Goal: Task Accomplishment & Management: Manage account settings

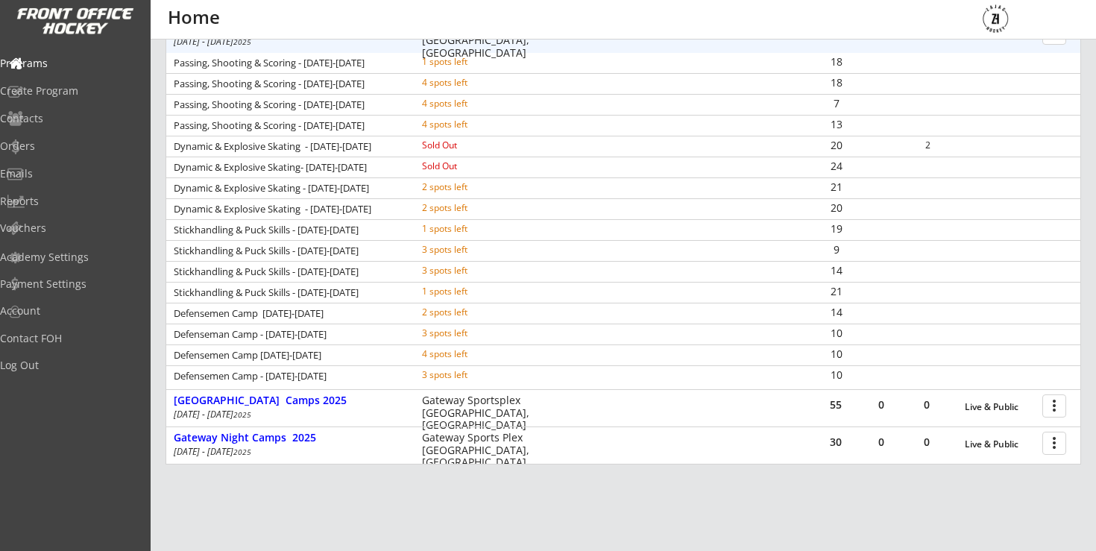
scroll to position [336, 0]
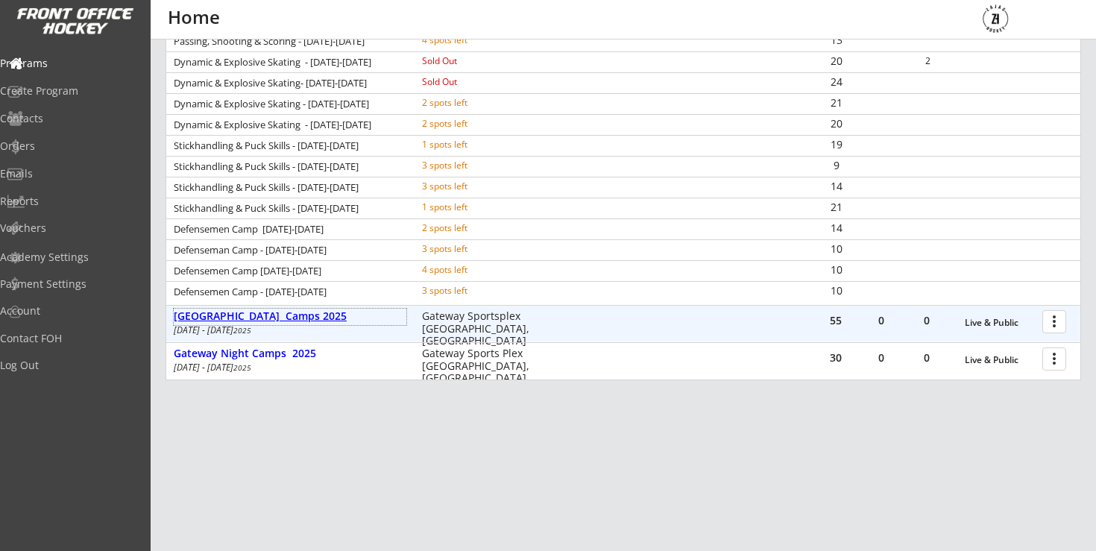
click at [261, 321] on div "[GEOGRAPHIC_DATA] Camps 2025" at bounding box center [290, 316] width 233 height 13
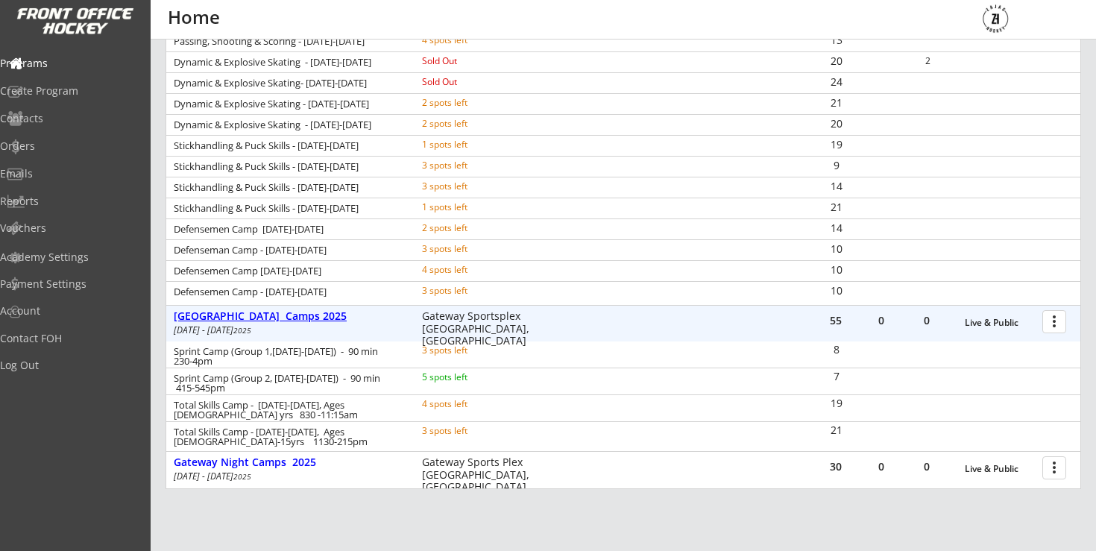
click at [261, 321] on div "[GEOGRAPHIC_DATA] Camps 2025" at bounding box center [290, 316] width 233 height 13
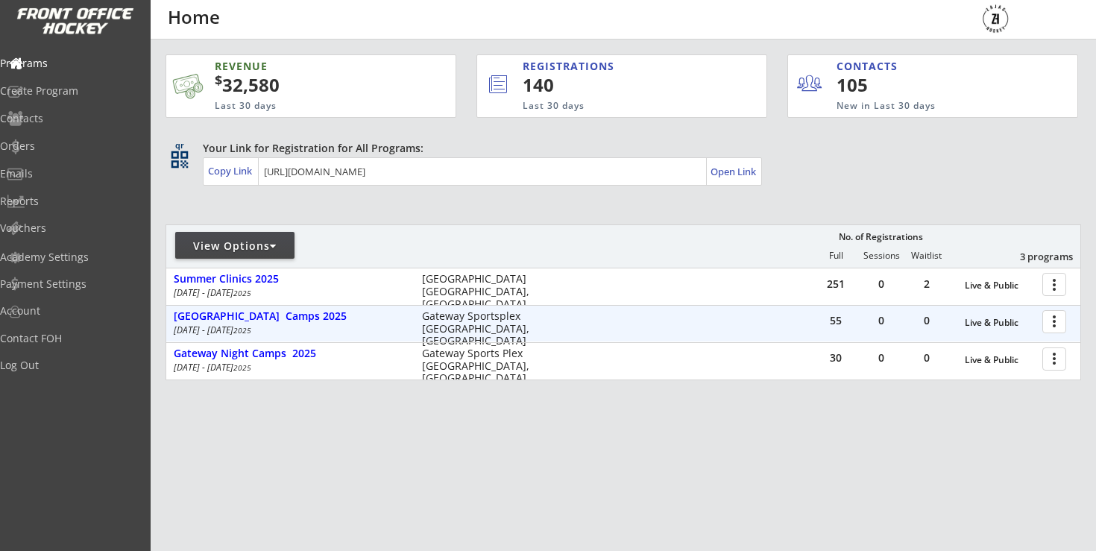
click at [269, 327] on div "Aug 25 - Aug 28 2025" at bounding box center [288, 330] width 228 height 9
click at [275, 318] on div "[GEOGRAPHIC_DATA] Camps 2025" at bounding box center [290, 316] width 233 height 13
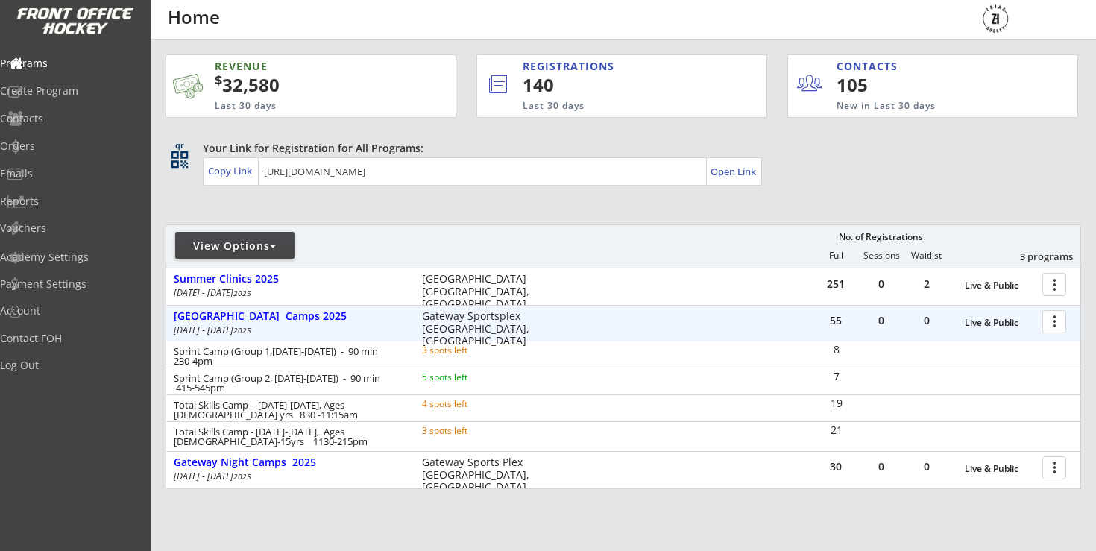
click at [1057, 328] on div at bounding box center [1057, 321] width 26 height 26
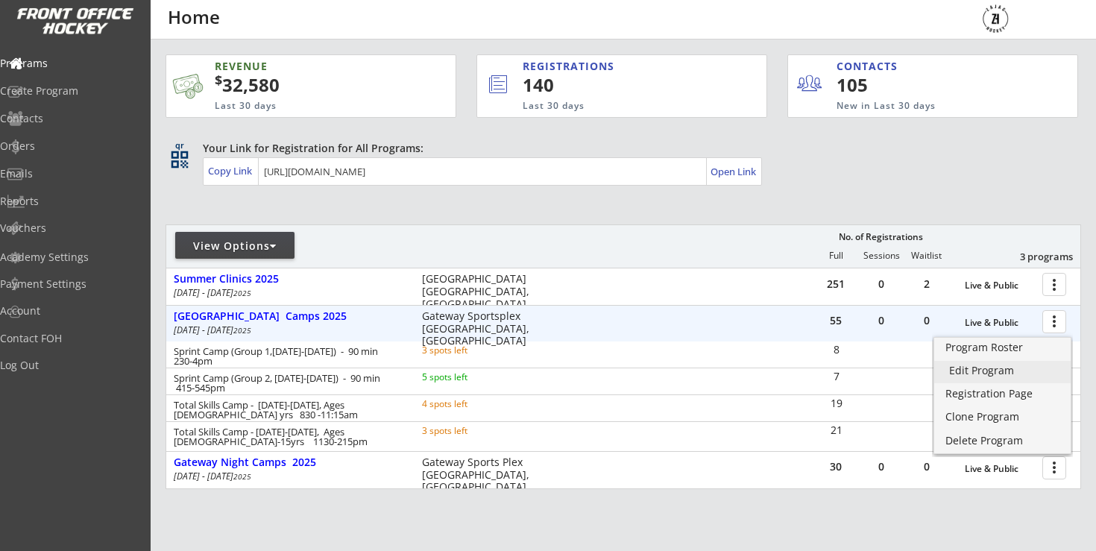
click at [1005, 374] on div "Edit Program" at bounding box center [1003, 370] width 107 height 10
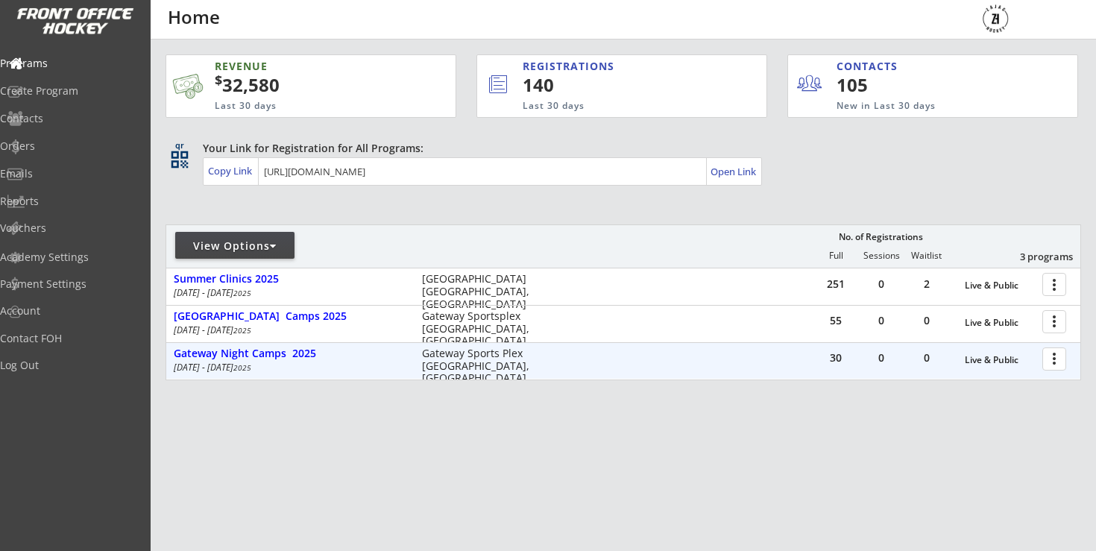
click at [292, 346] on div "Gateway Night Camps 2025" at bounding box center [290, 354] width 233 height 16
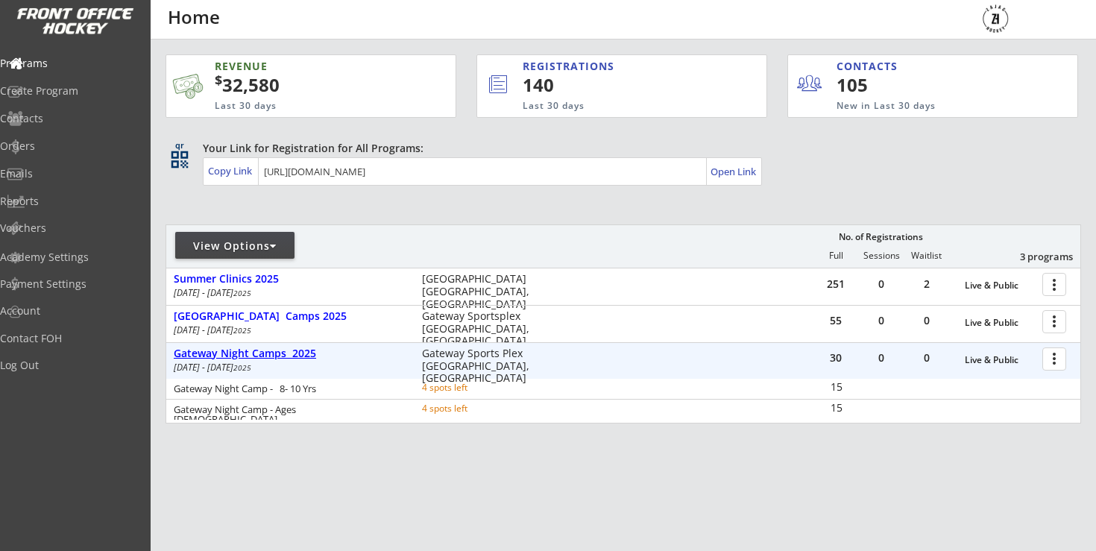
click at [296, 348] on div "Gateway Night Camps 2025" at bounding box center [290, 354] width 233 height 13
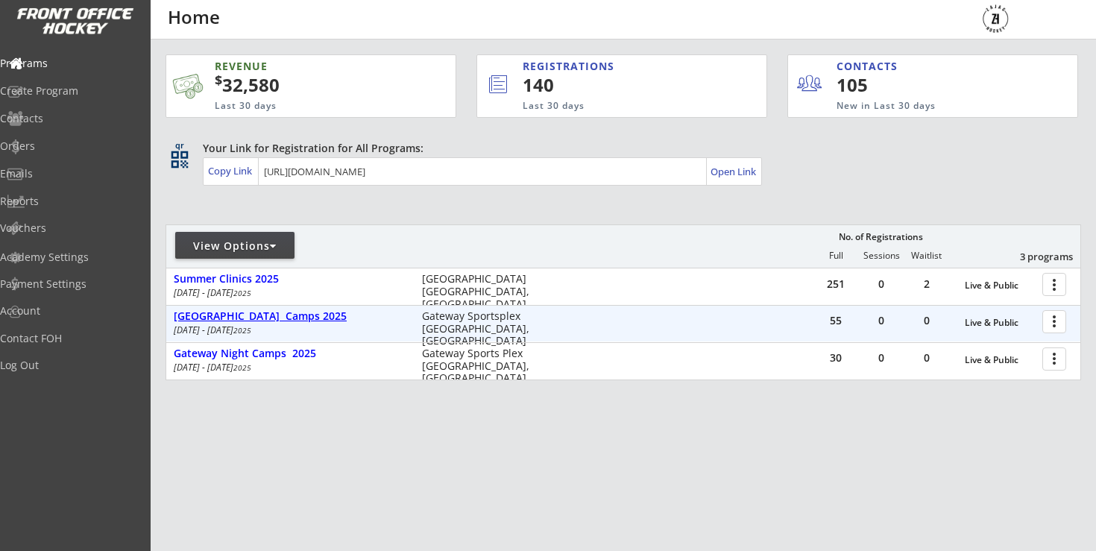
click at [314, 316] on div "[GEOGRAPHIC_DATA] Camps 2025" at bounding box center [290, 316] width 233 height 13
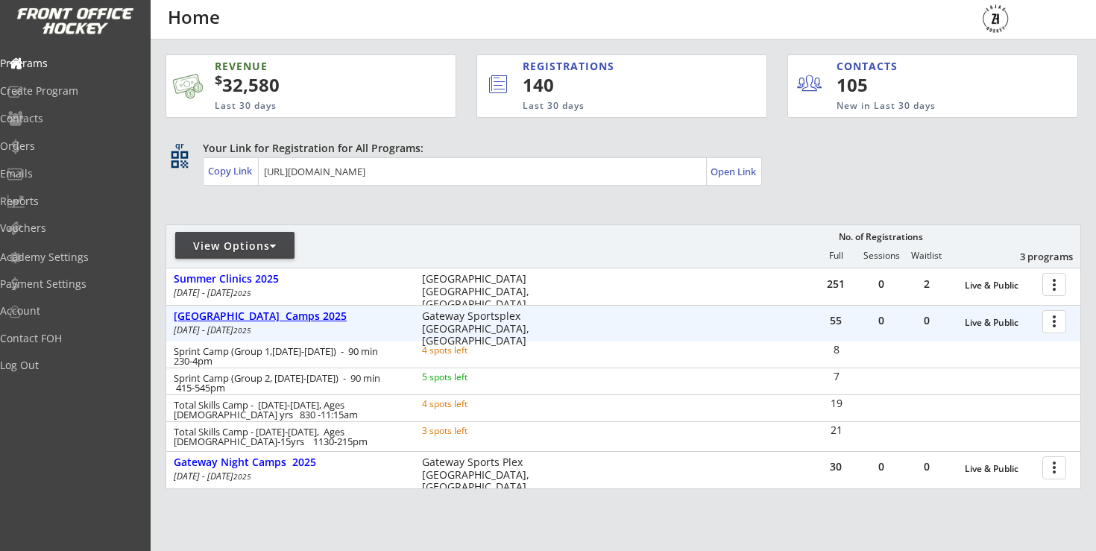
click at [314, 316] on div "[GEOGRAPHIC_DATA] Camps 2025" at bounding box center [290, 316] width 233 height 13
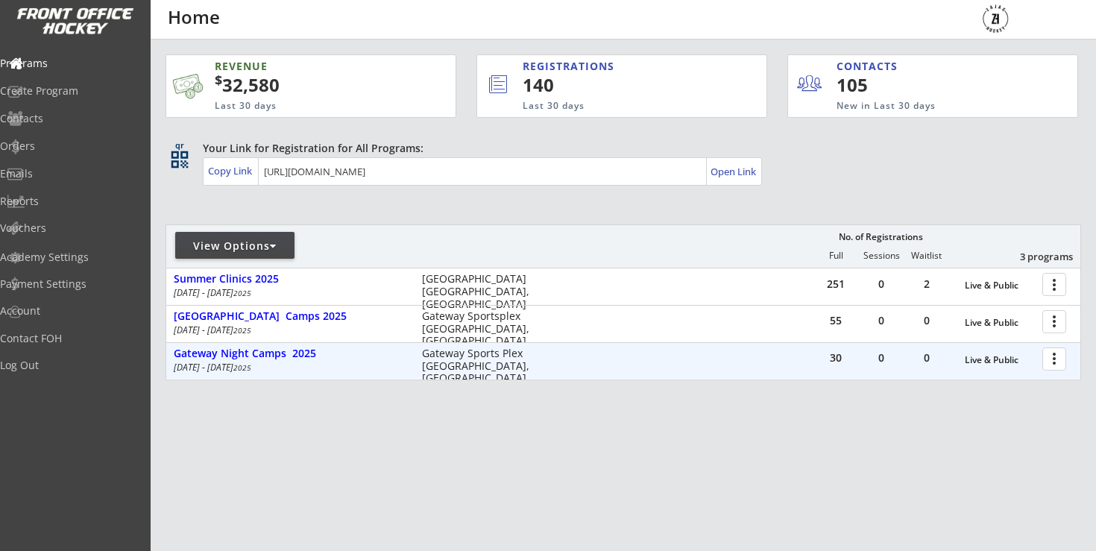
click at [1064, 357] on div at bounding box center [1057, 358] width 26 height 26
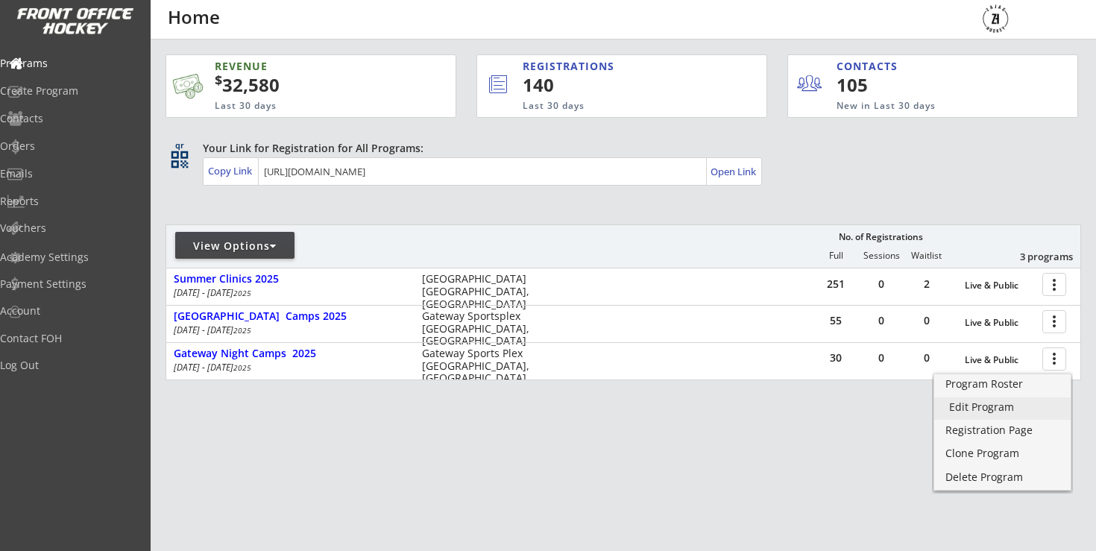
click at [985, 415] on link "Edit Program" at bounding box center [1003, 409] width 136 height 22
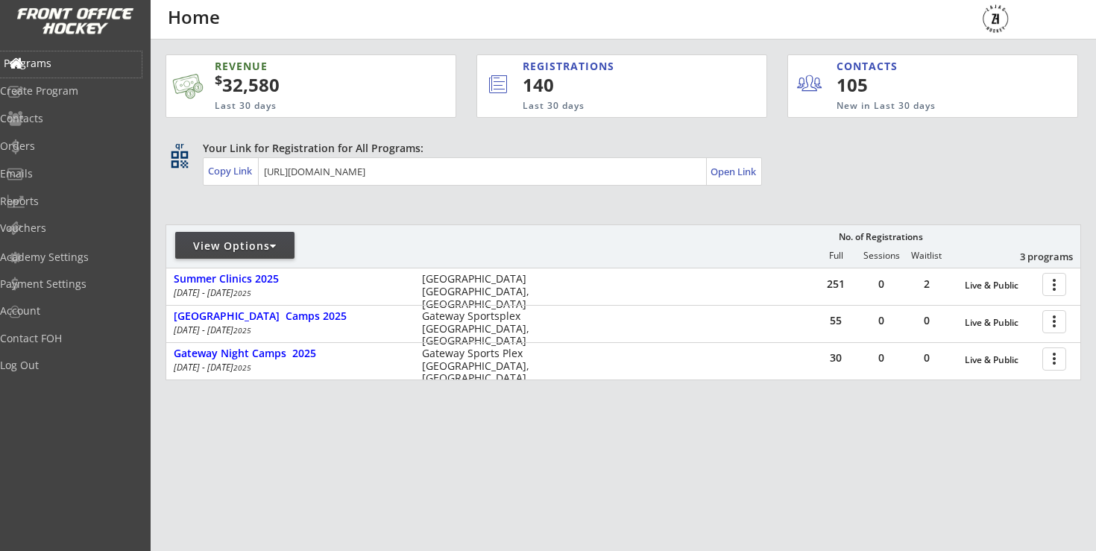
click at [59, 69] on div "Programs" at bounding box center [71, 63] width 134 height 10
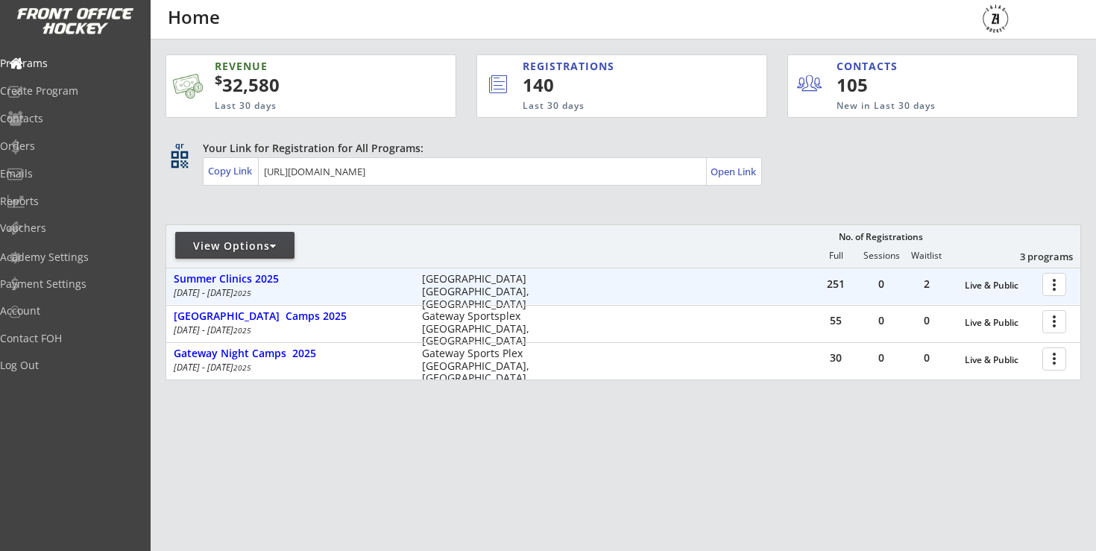
click at [264, 281] on div "Summer Clinics 2025" at bounding box center [290, 279] width 233 height 13
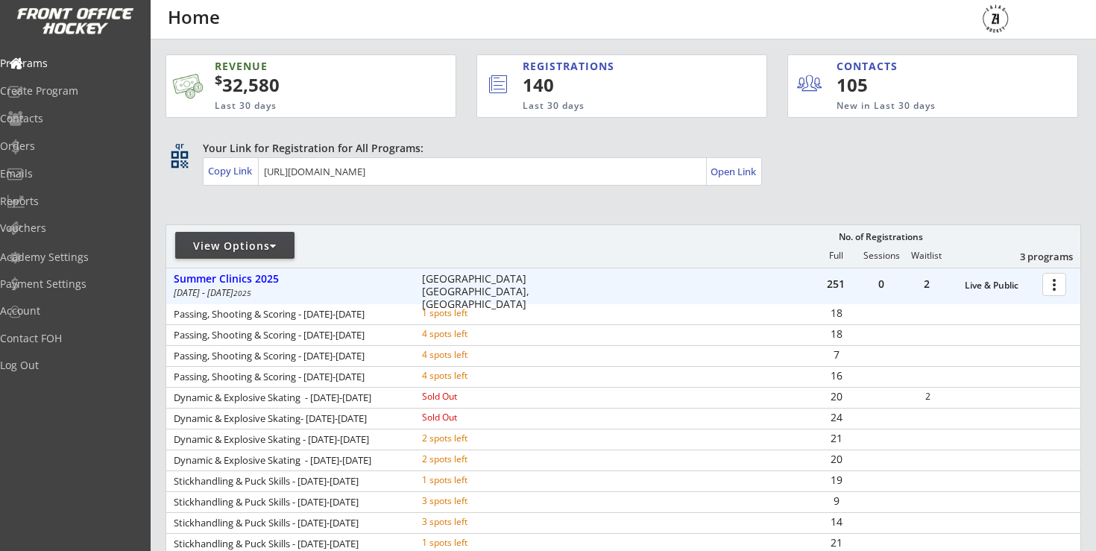
click at [1058, 286] on div at bounding box center [1057, 284] width 26 height 26
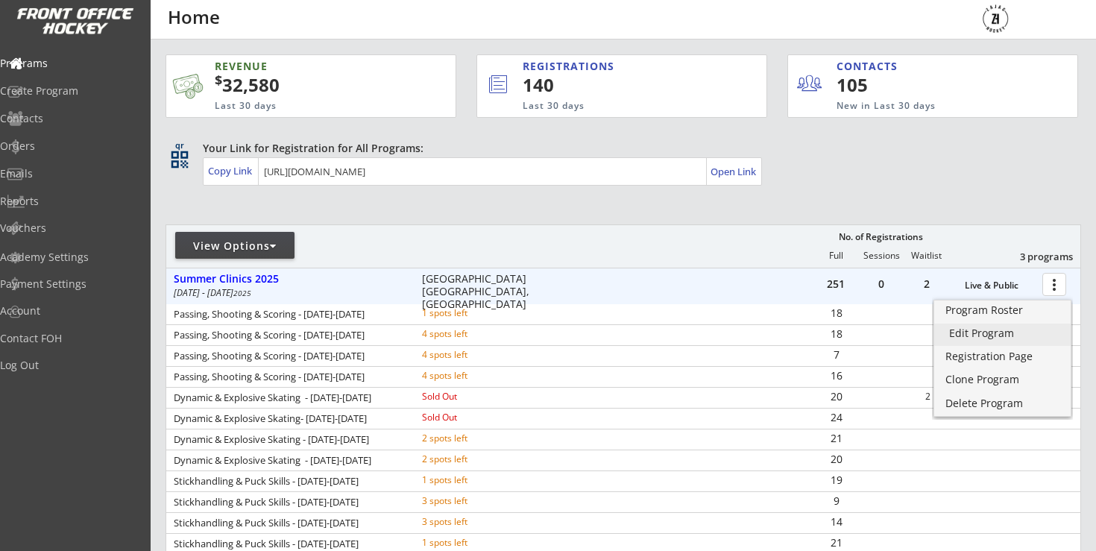
click at [1012, 339] on div "Edit Program" at bounding box center [1003, 333] width 107 height 10
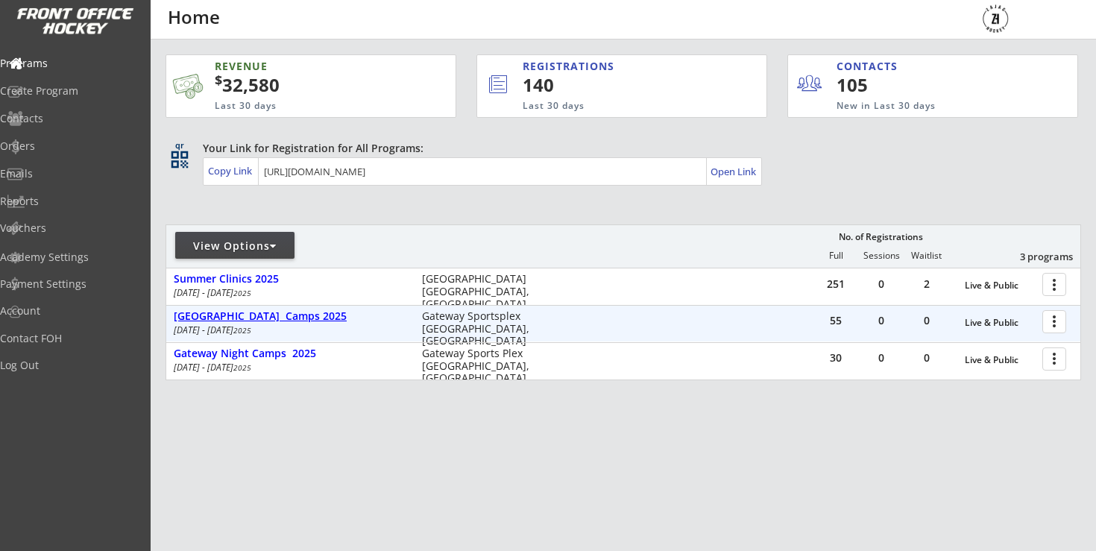
click at [278, 313] on div "[GEOGRAPHIC_DATA] Camps 2025" at bounding box center [290, 316] width 233 height 13
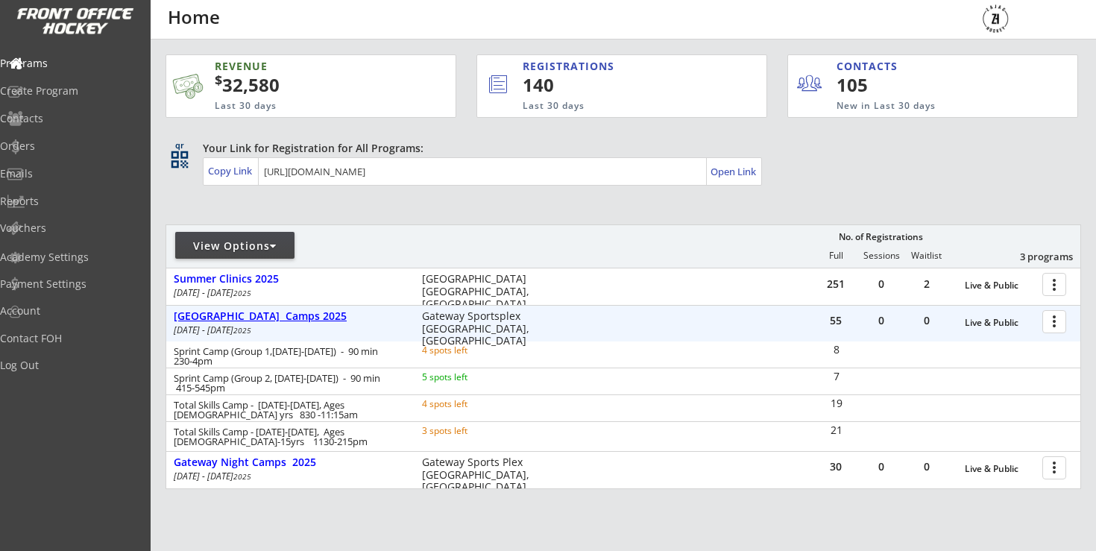
click at [278, 313] on div "[GEOGRAPHIC_DATA] Camps 2025" at bounding box center [290, 316] width 233 height 13
